Goal: Task Accomplishment & Management: Manage account settings

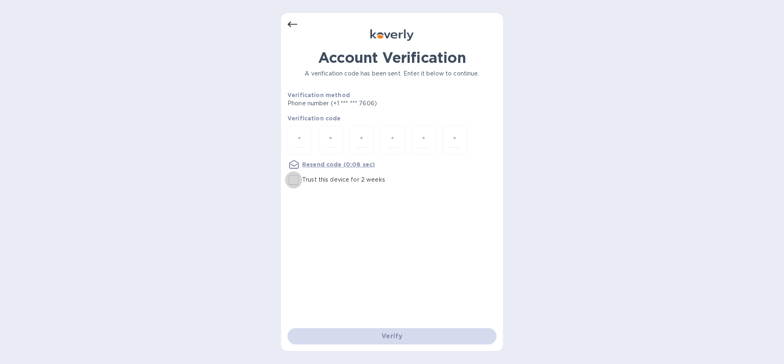
click at [293, 183] on input "Trust this device for 2 weeks" at bounding box center [293, 180] width 17 height 17
checkbox input "true"
click at [294, 138] on div at bounding box center [300, 140] width 25 height 29
paste input "8"
type input "8"
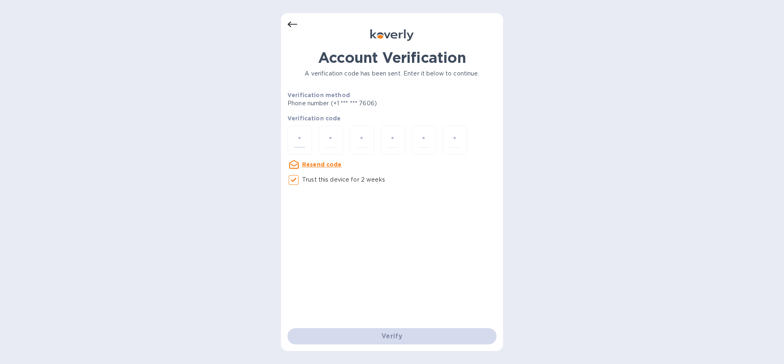
type input "0"
type input "5"
type input "7"
type input "4"
type input "8"
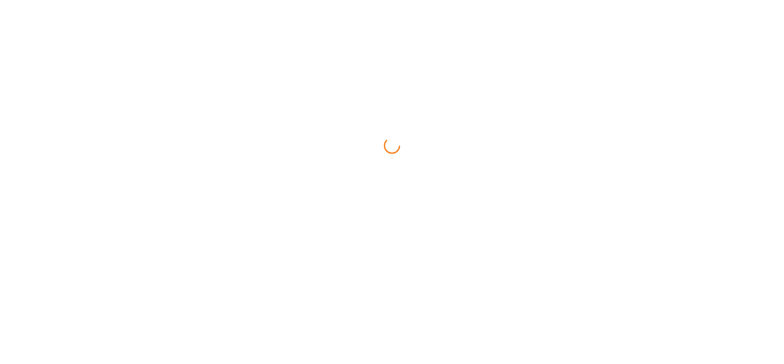
click at [361, 0] on html at bounding box center [392, 0] width 784 height 0
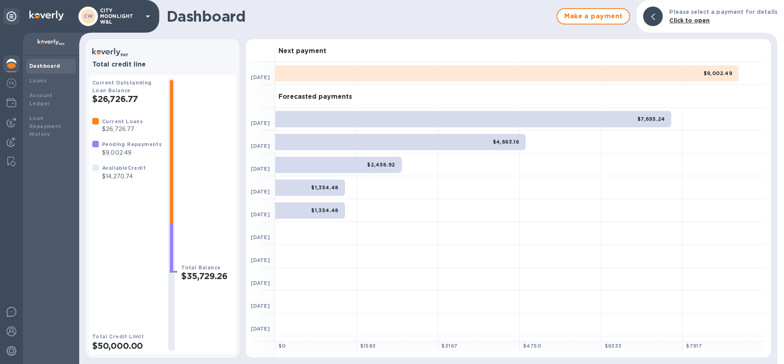
click at [118, 290] on div "Current Loans $26,726.77 Pending Repayments $9,002.49 Available Credit $14,270.…" at bounding box center [126, 218] width 69 height 202
